Goal: Book appointment/travel/reservation

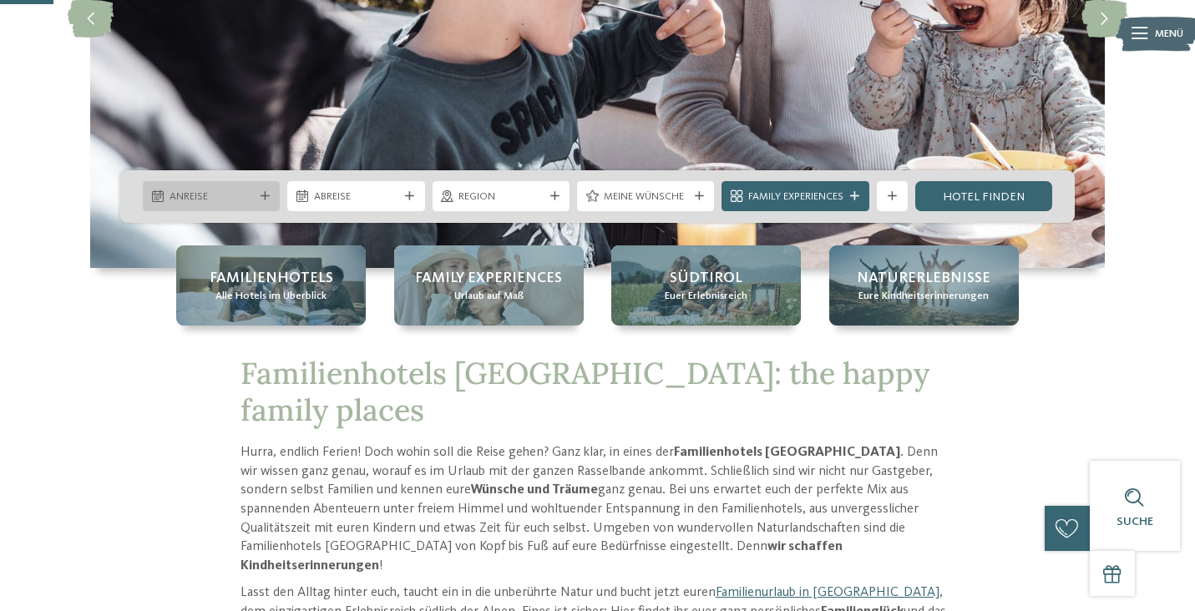
click at [260, 196] on icon at bounding box center [264, 196] width 9 height 9
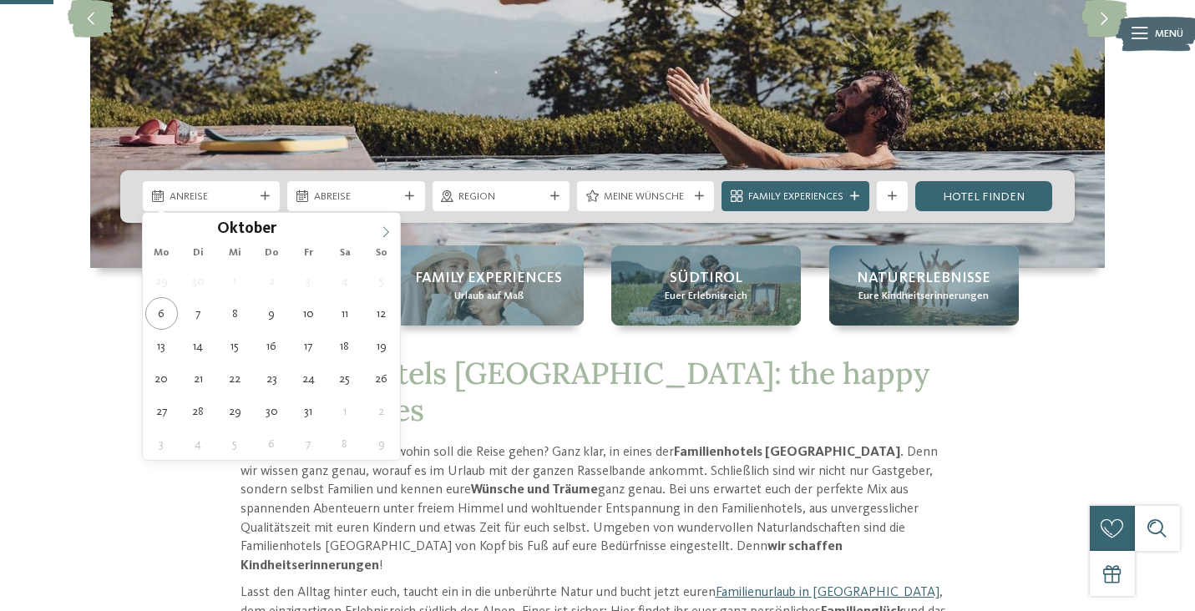
click at [377, 230] on span at bounding box center [386, 227] width 28 height 28
type input "****"
click at [377, 230] on span at bounding box center [386, 227] width 28 height 28
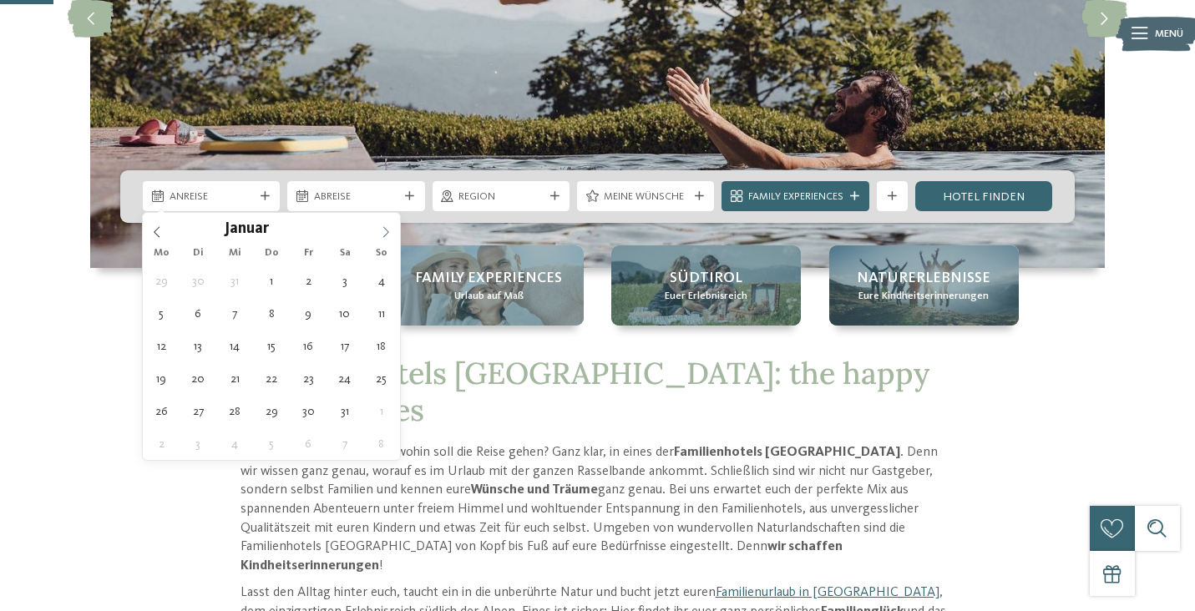
click at [377, 230] on span at bounding box center [386, 227] width 28 height 28
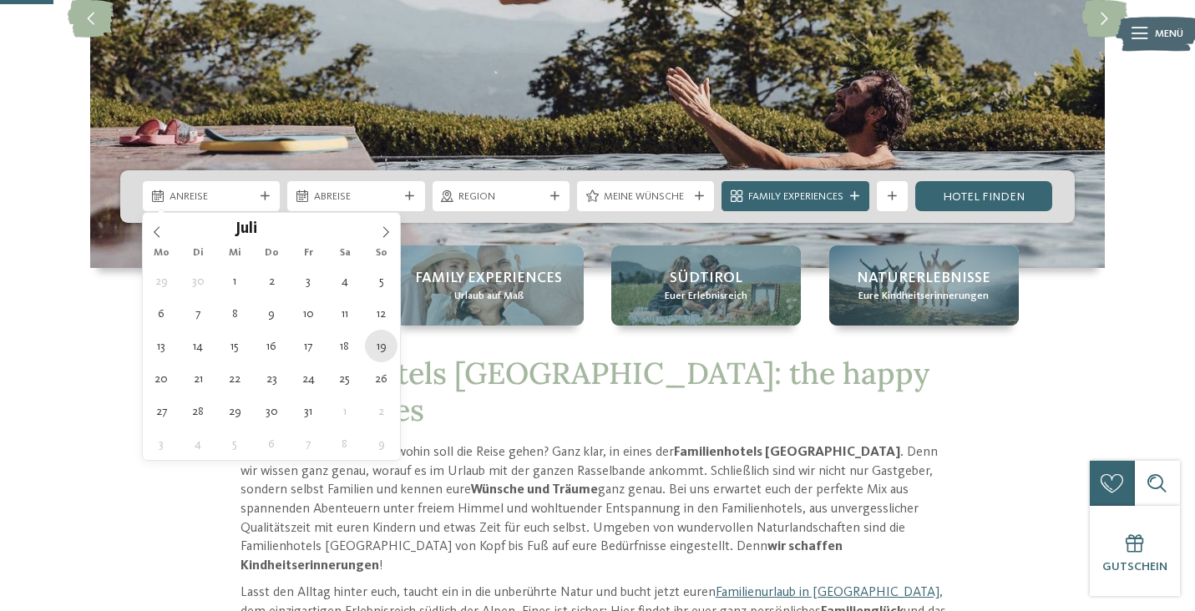
type div "[DATE]"
type input "****"
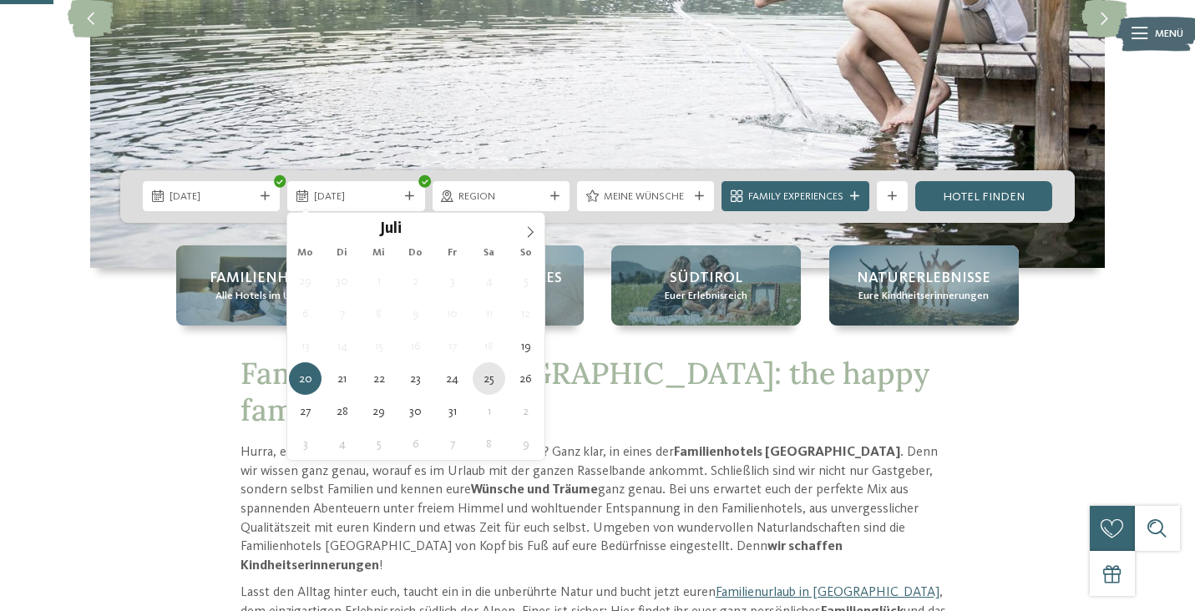
type div "[DATE]"
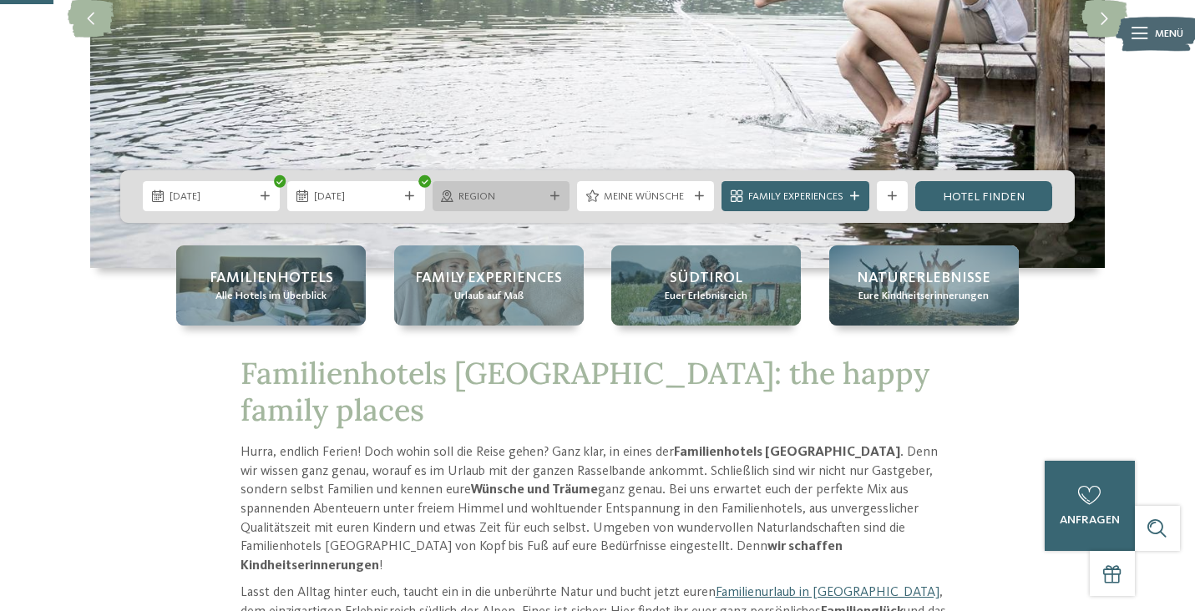
click at [496, 198] on span "Region" at bounding box center [500, 197] width 84 height 15
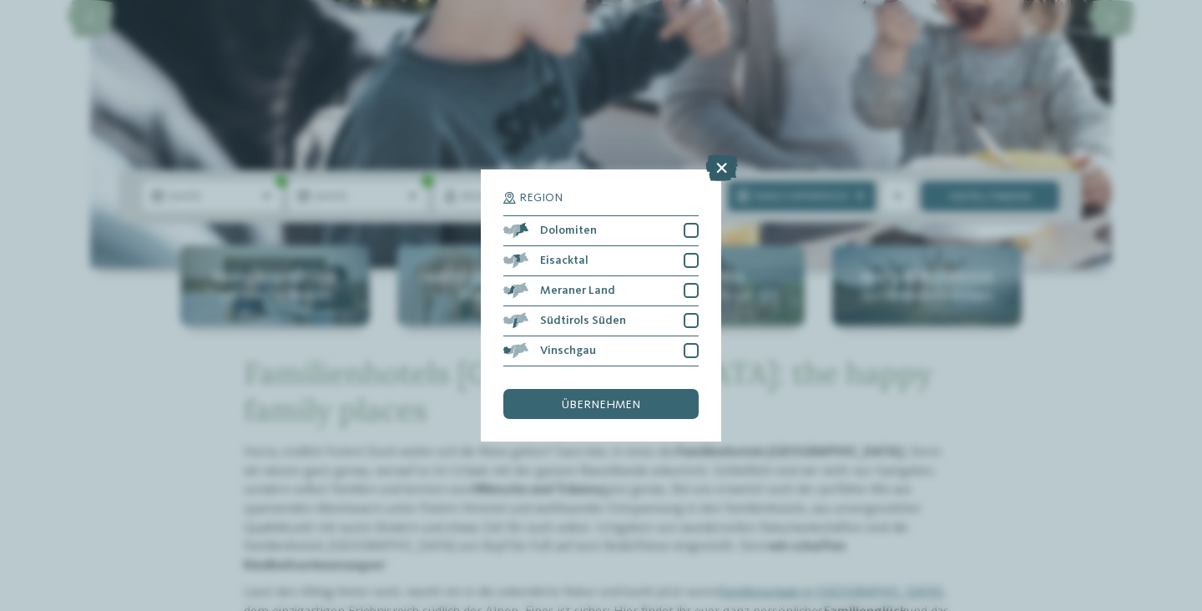
click at [726, 154] on icon at bounding box center [721, 167] width 33 height 27
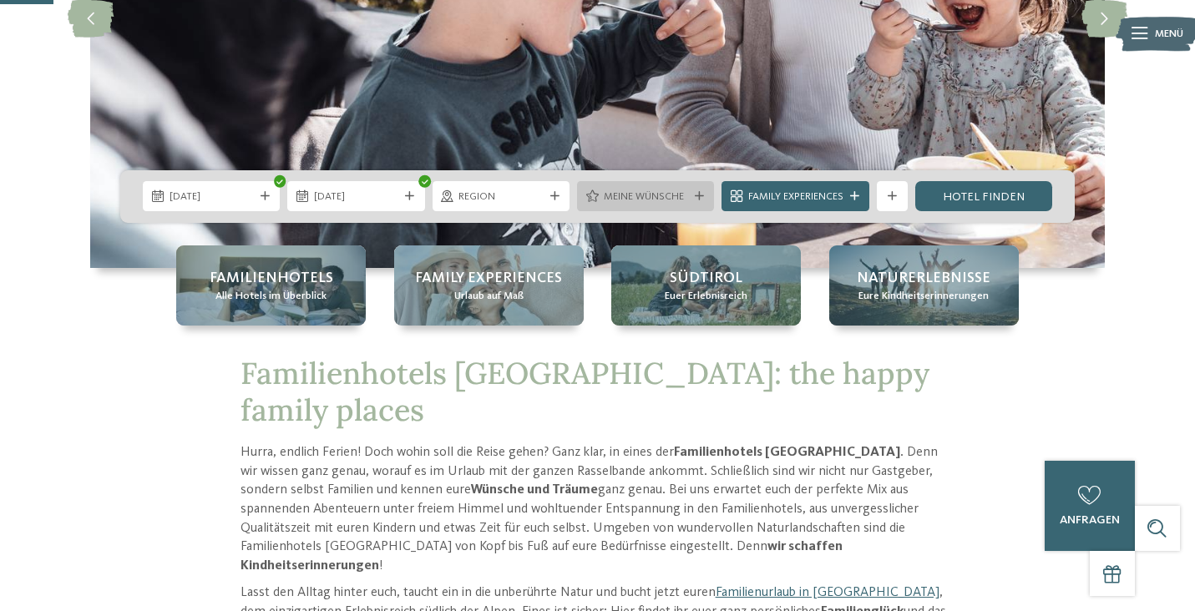
click at [675, 201] on span "Meine Wünsche" at bounding box center [646, 197] width 84 height 15
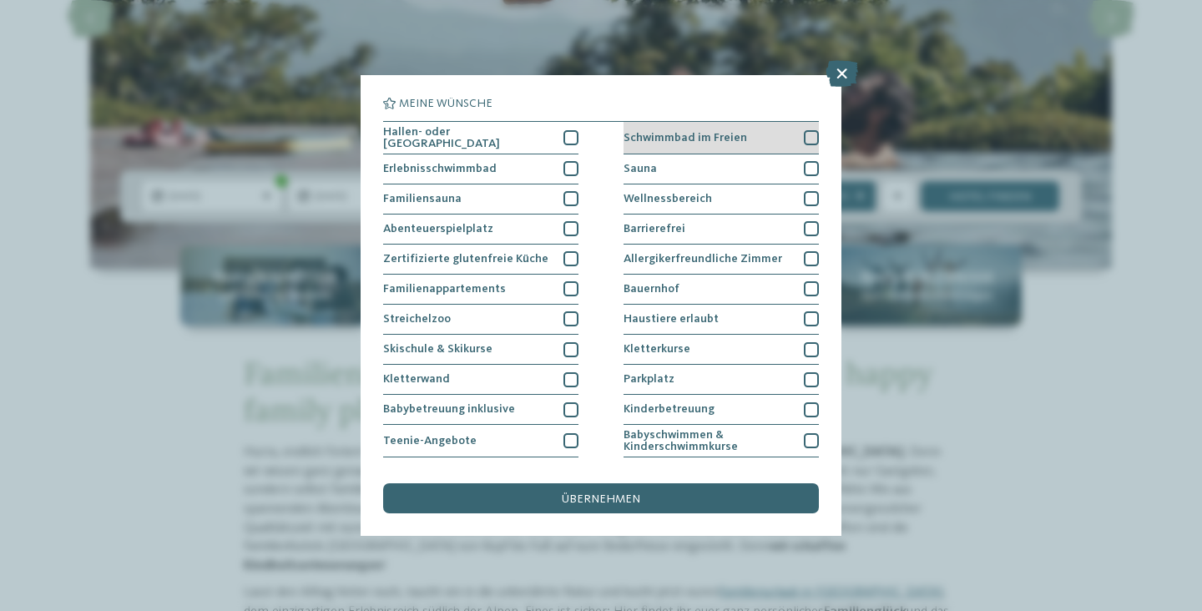
click at [810, 135] on div at bounding box center [811, 137] width 15 height 15
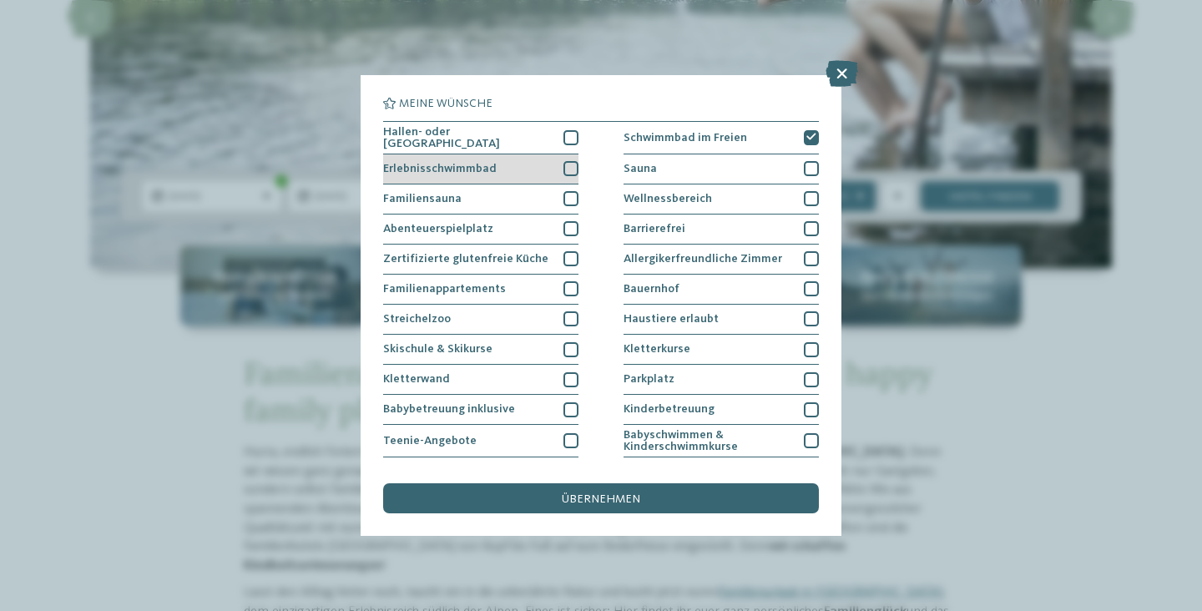
click at [566, 167] on div at bounding box center [571, 168] width 15 height 15
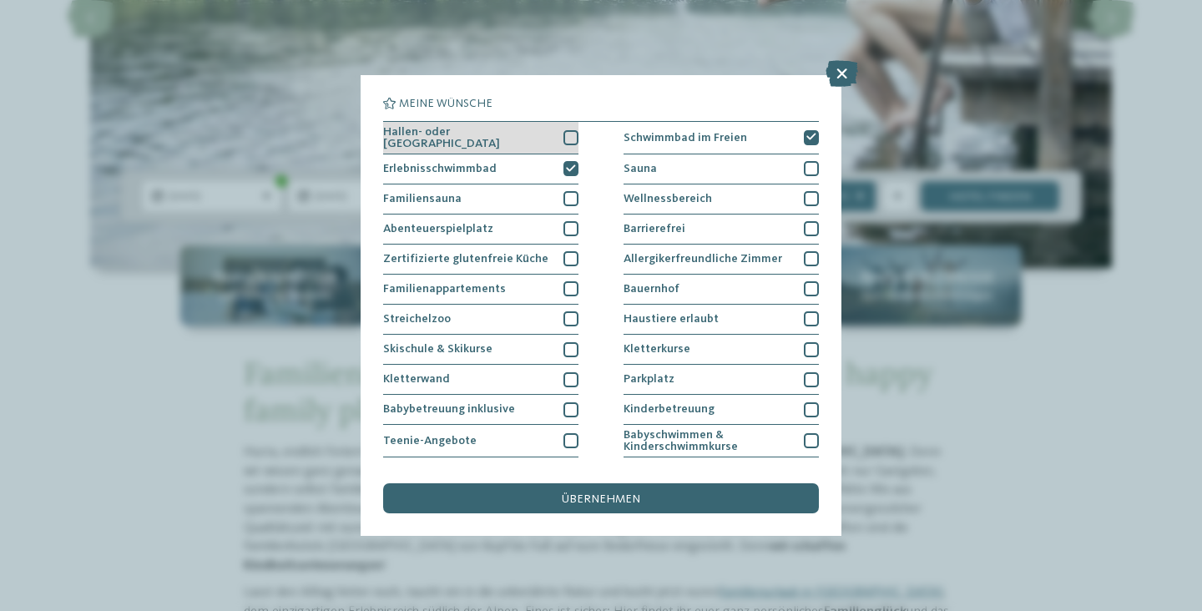
click at [573, 134] on div at bounding box center [571, 137] width 15 height 15
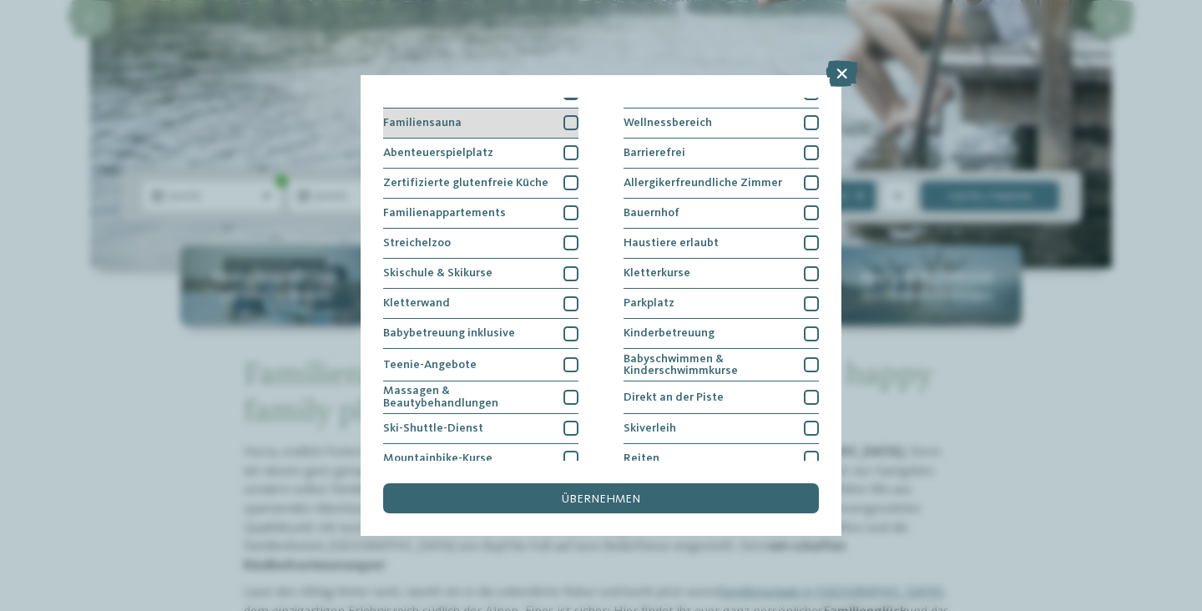
scroll to position [84, 0]
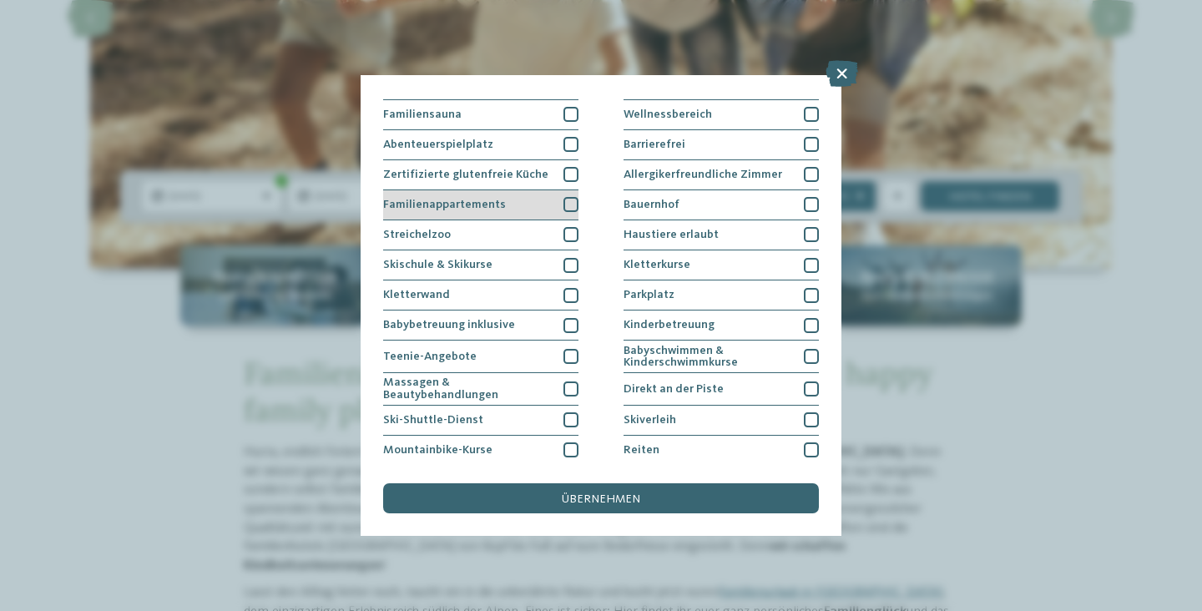
click at [573, 197] on div at bounding box center [571, 204] width 15 height 15
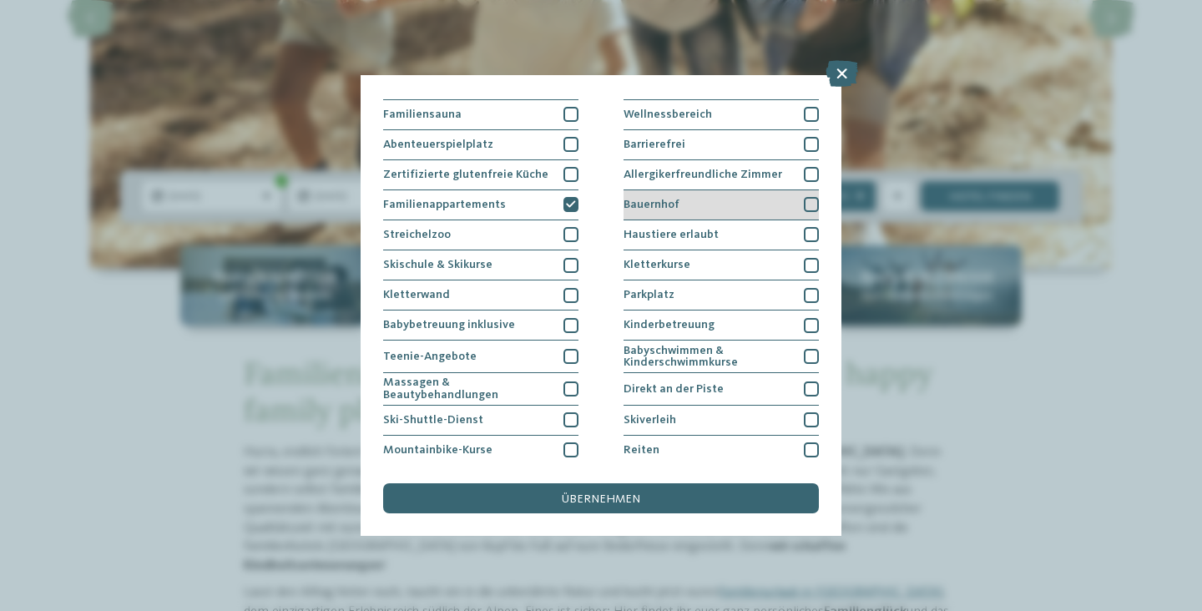
click at [812, 204] on div at bounding box center [811, 204] width 15 height 15
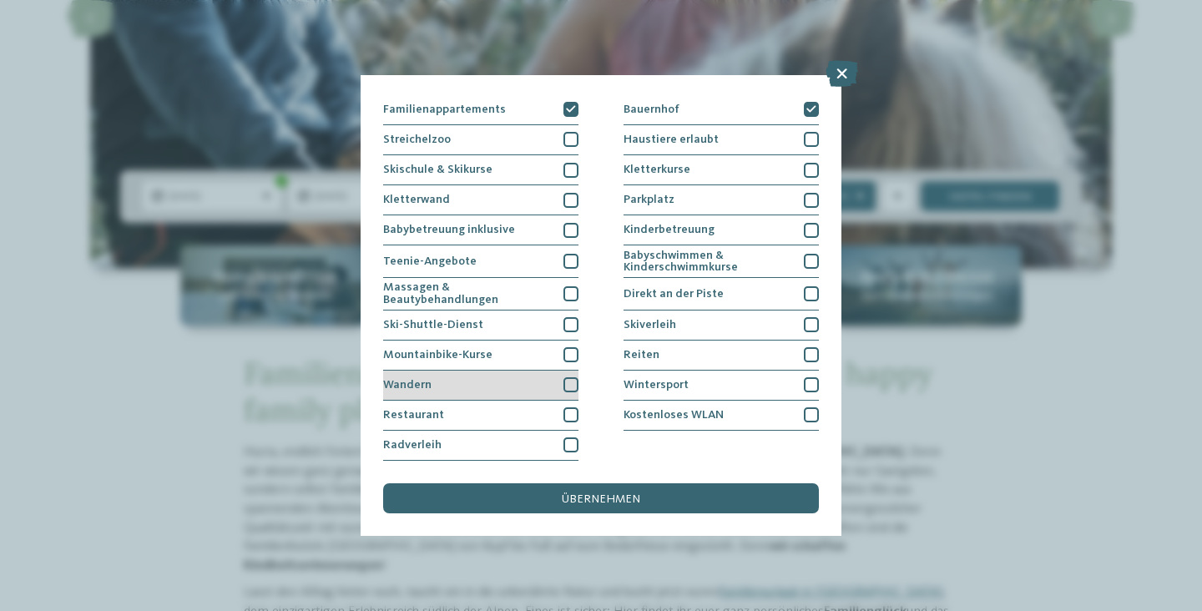
scroll to position [326, 0]
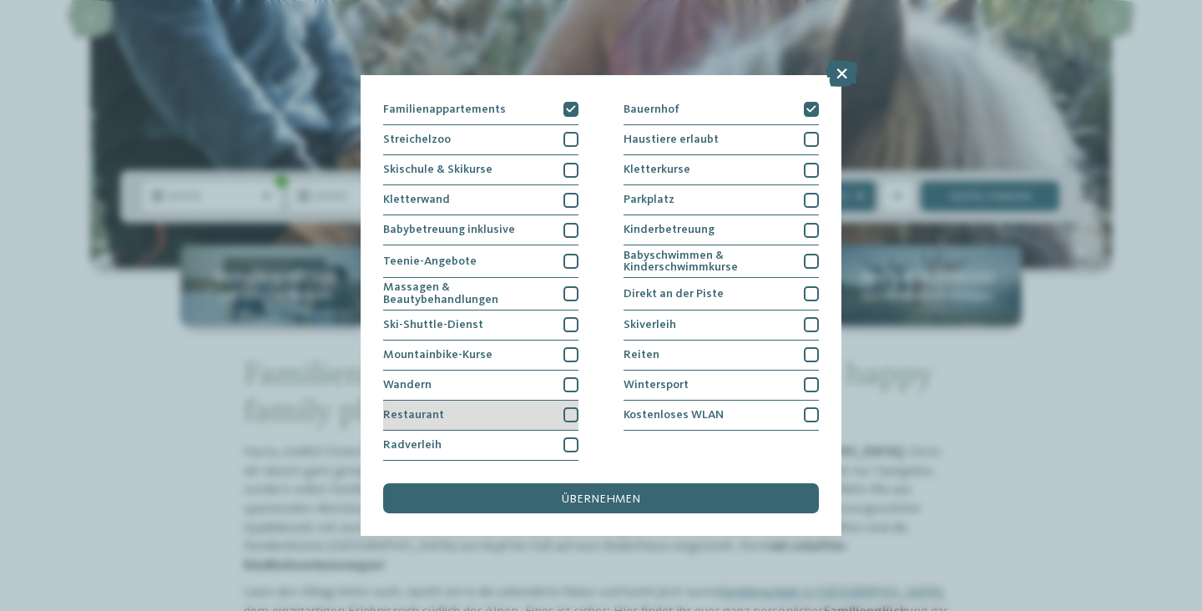
click at [574, 407] on div at bounding box center [571, 414] width 15 height 15
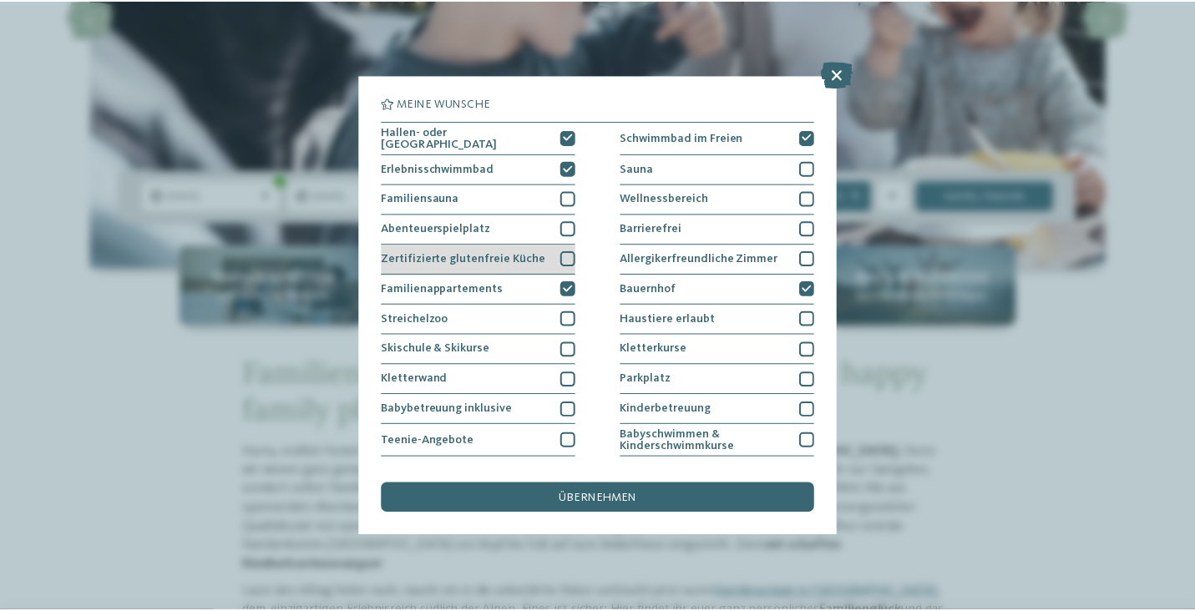
scroll to position [0, 0]
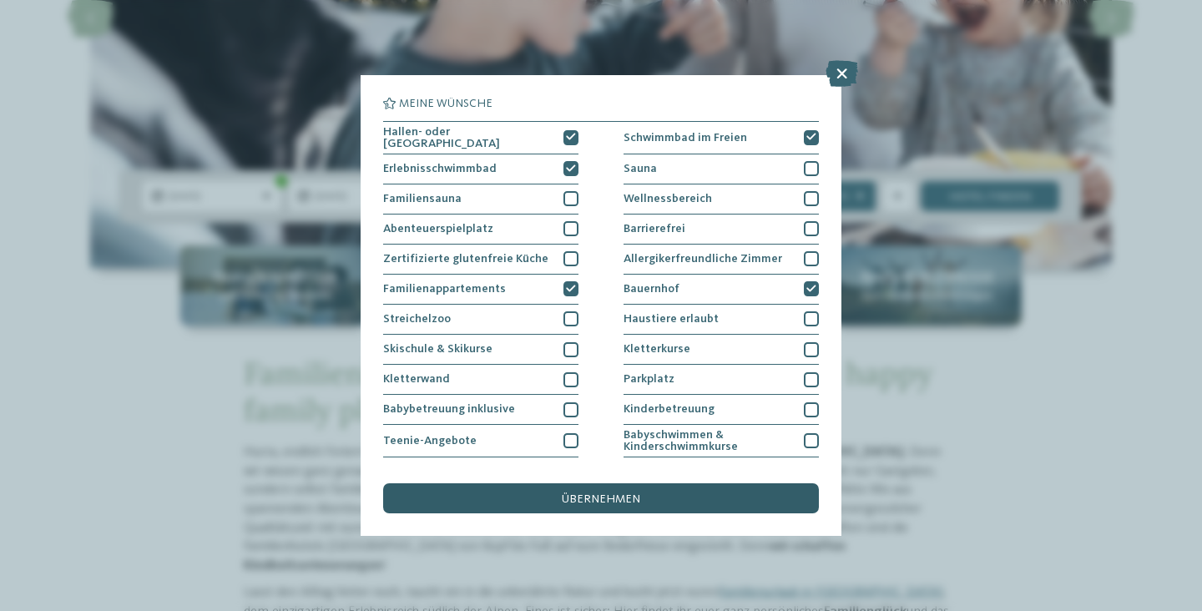
click at [589, 493] on span "übernehmen" at bounding box center [601, 499] width 78 height 12
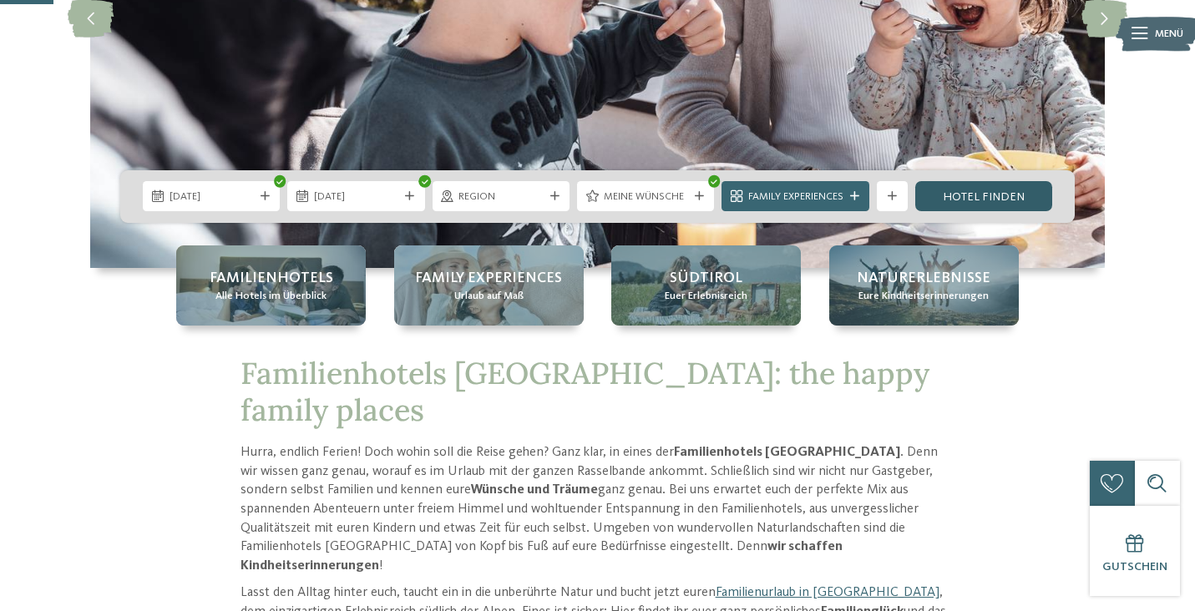
click at [990, 202] on link "Hotel finden" at bounding box center [983, 196] width 137 height 30
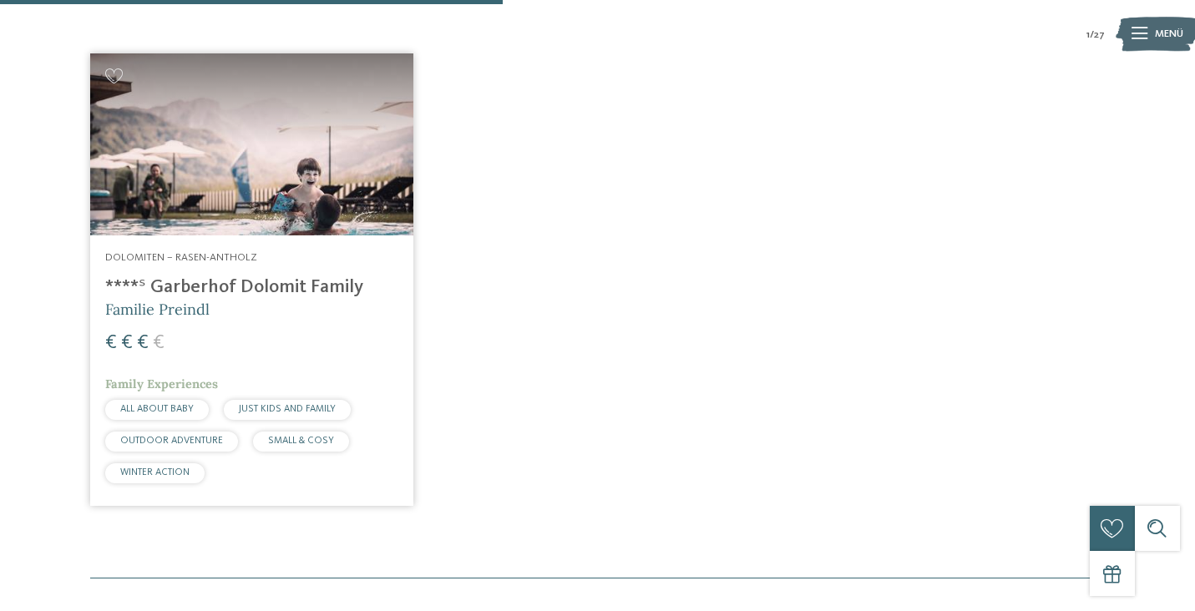
scroll to position [566, 0]
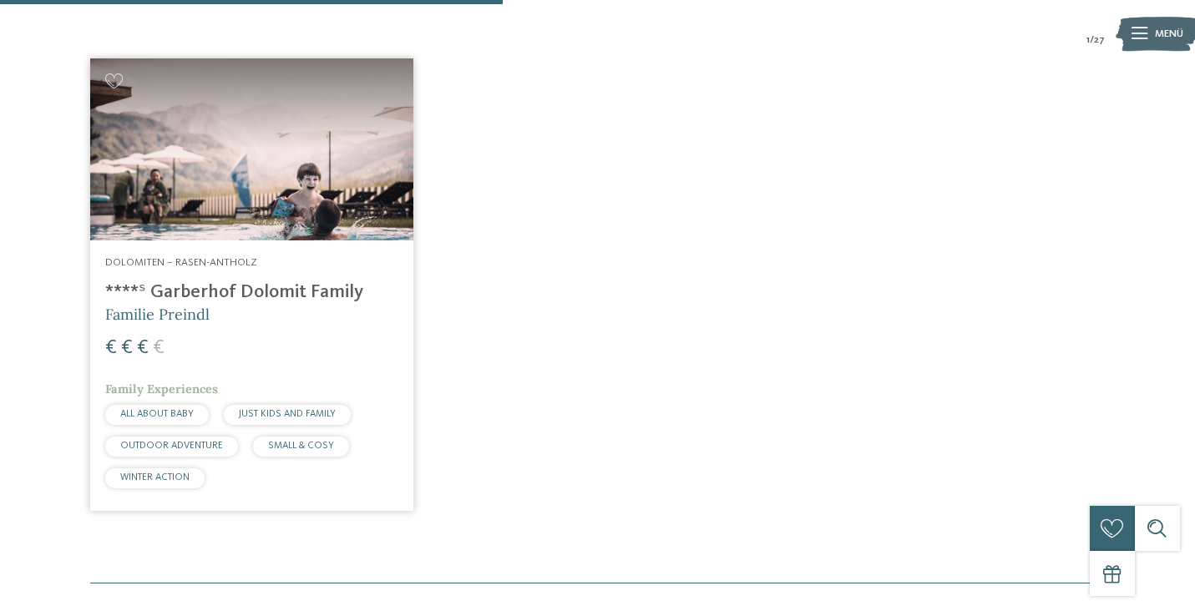
click at [286, 288] on h4 "****ˢ Garberhof Dolomit Family" at bounding box center [251, 292] width 293 height 23
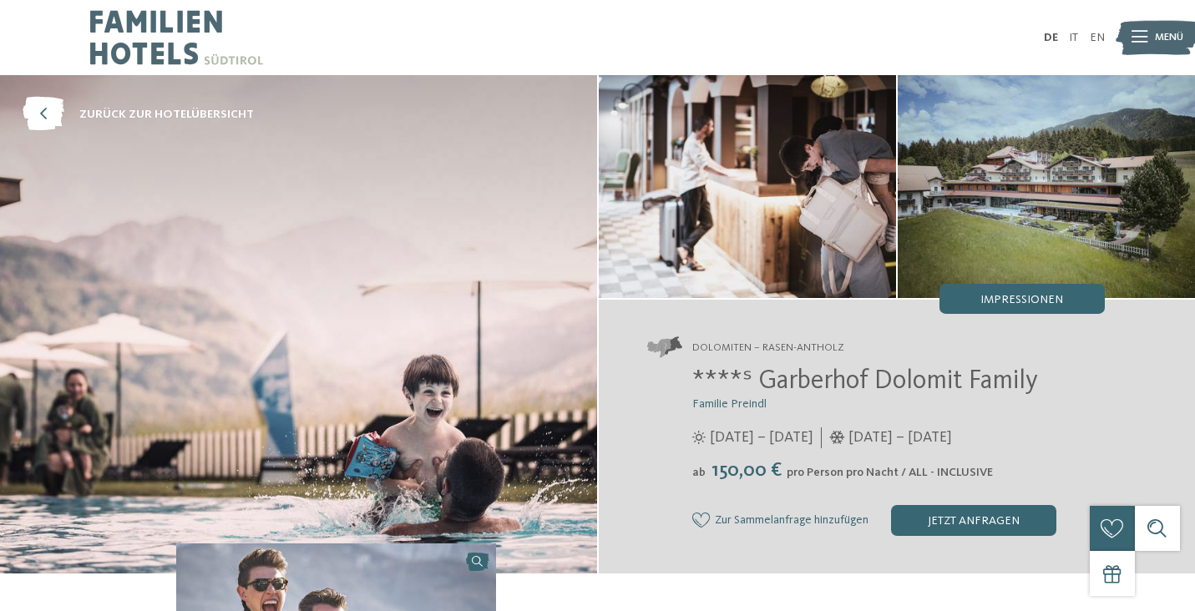
click at [1053, 225] on img at bounding box center [1045, 186] width 297 height 223
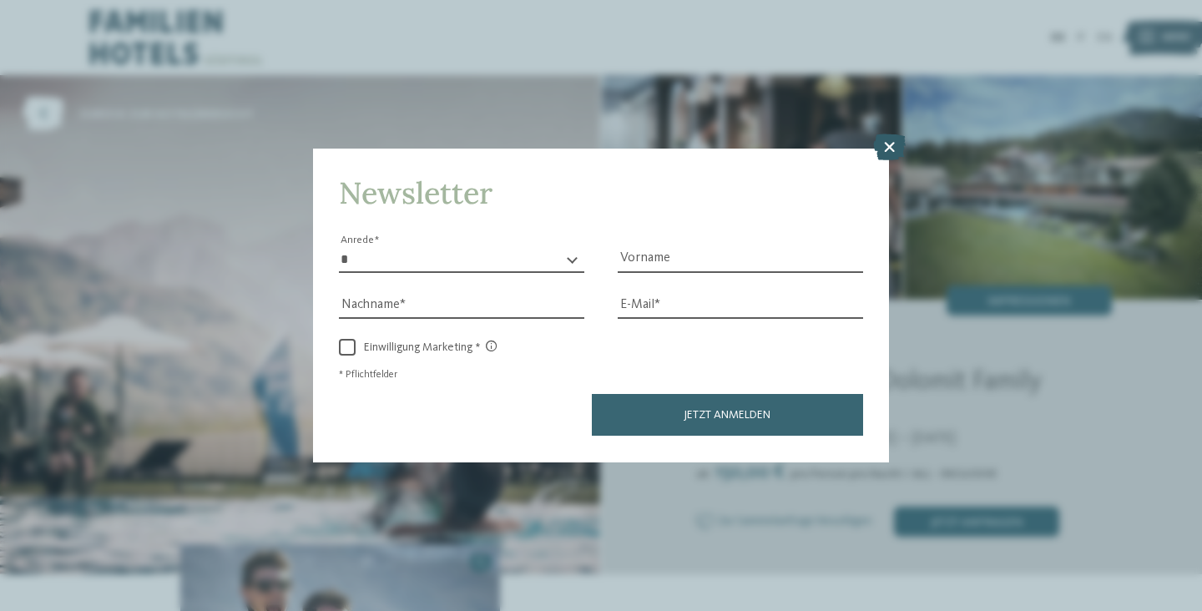
click at [886, 134] on icon at bounding box center [889, 147] width 33 height 27
